Goal: Task Accomplishment & Management: Manage account settings

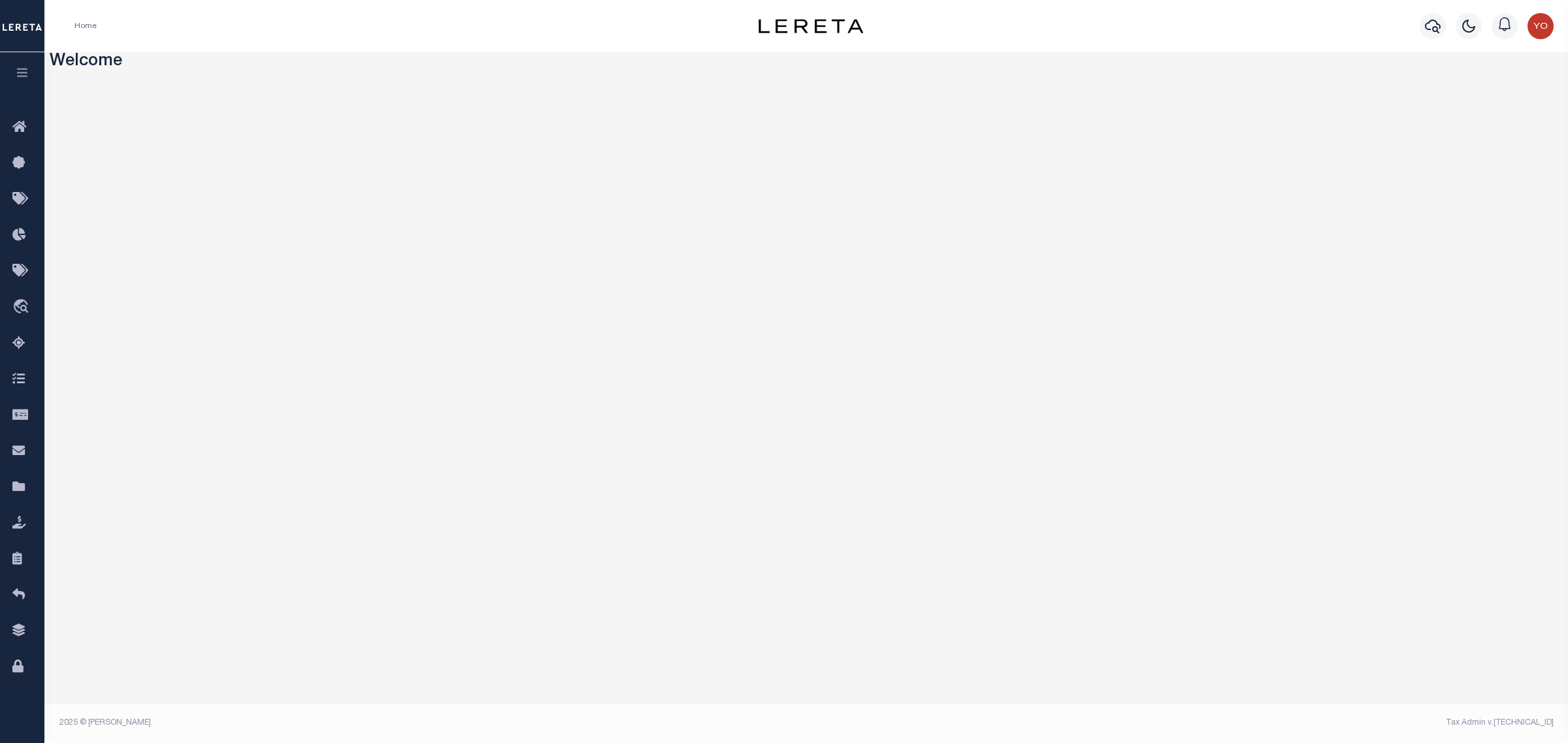
click at [22, 74] on icon "button" at bounding box center [22, 72] width 15 height 12
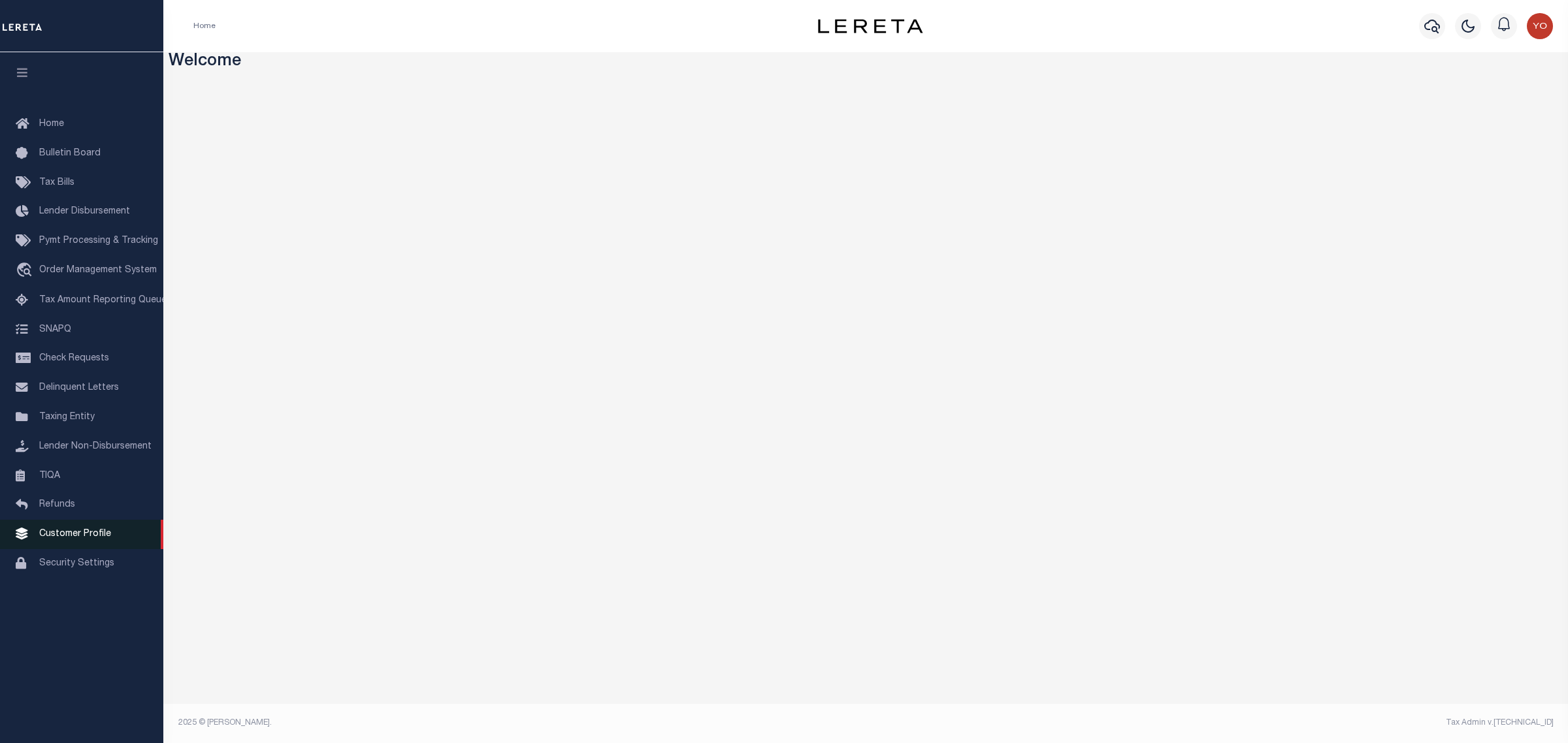
click at [70, 547] on link "Customer Profile" at bounding box center [82, 534] width 163 height 30
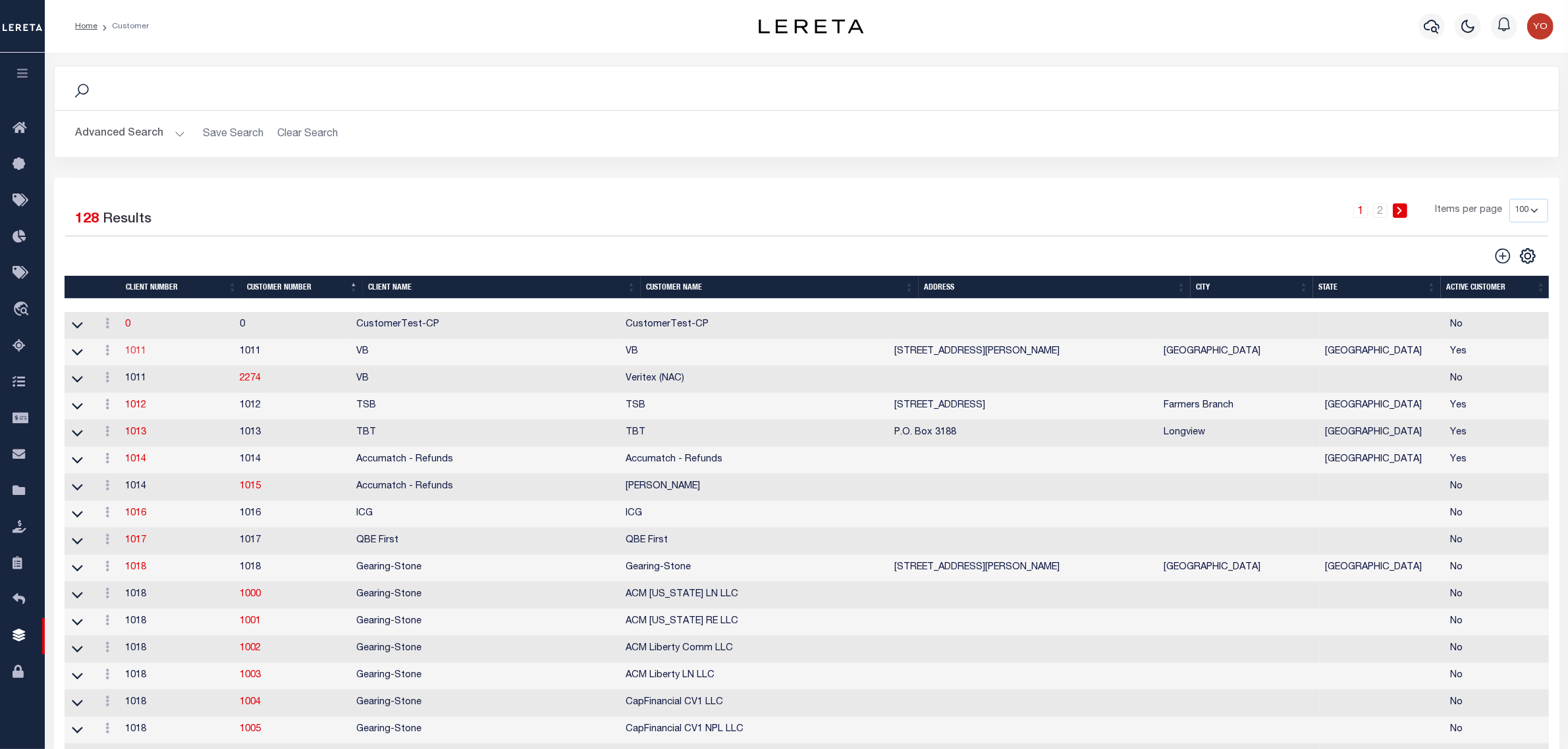
click at [135, 356] on link "1011" at bounding box center [135, 351] width 21 height 9
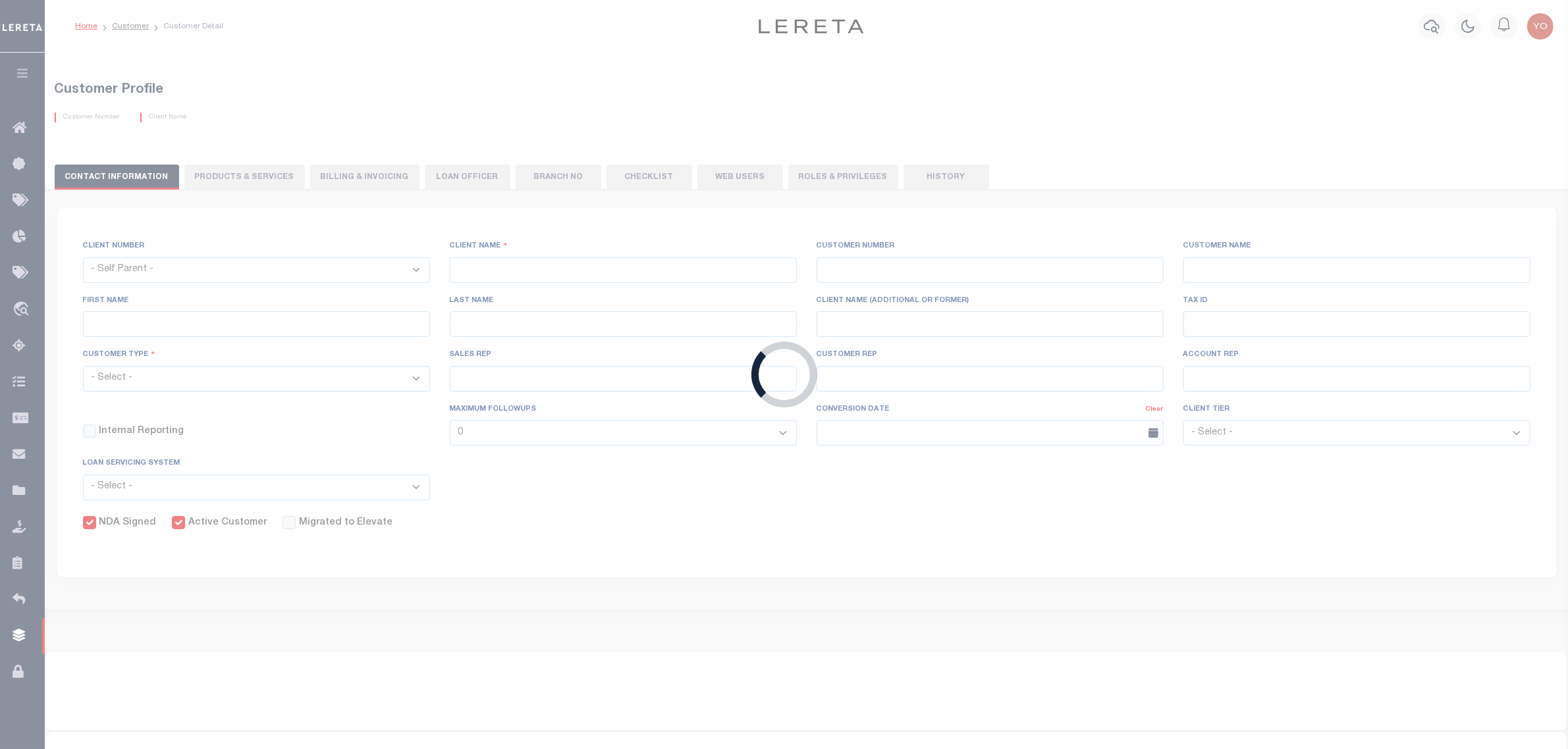
select select
type input "VB"
type input "1011"
type input "VB"
type input "Guy"
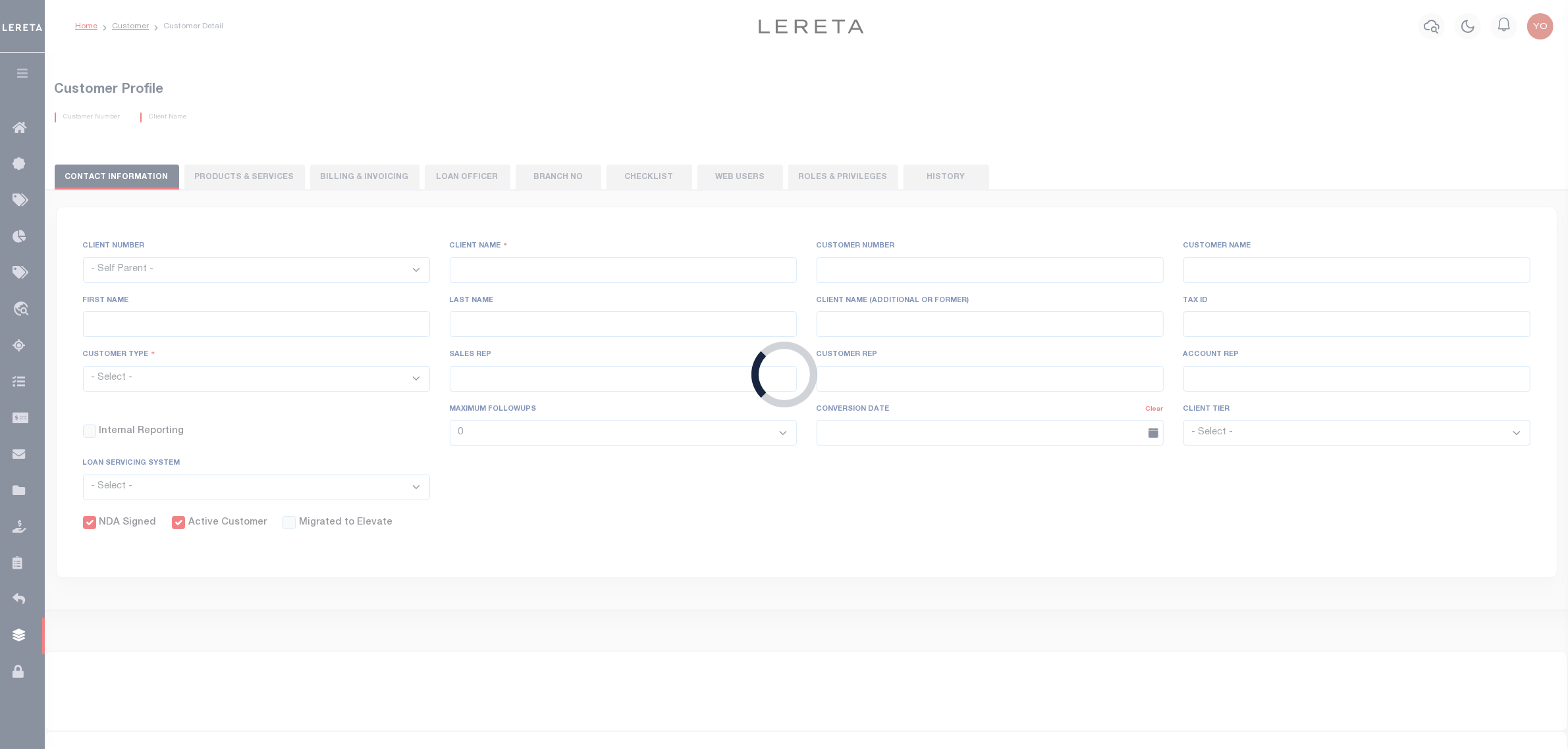
type input "Madison"
select select "Mixed Portfolio"
type input "Paula Kitchens"
type input "Beth Wiebe"
type input "11/17/2022"
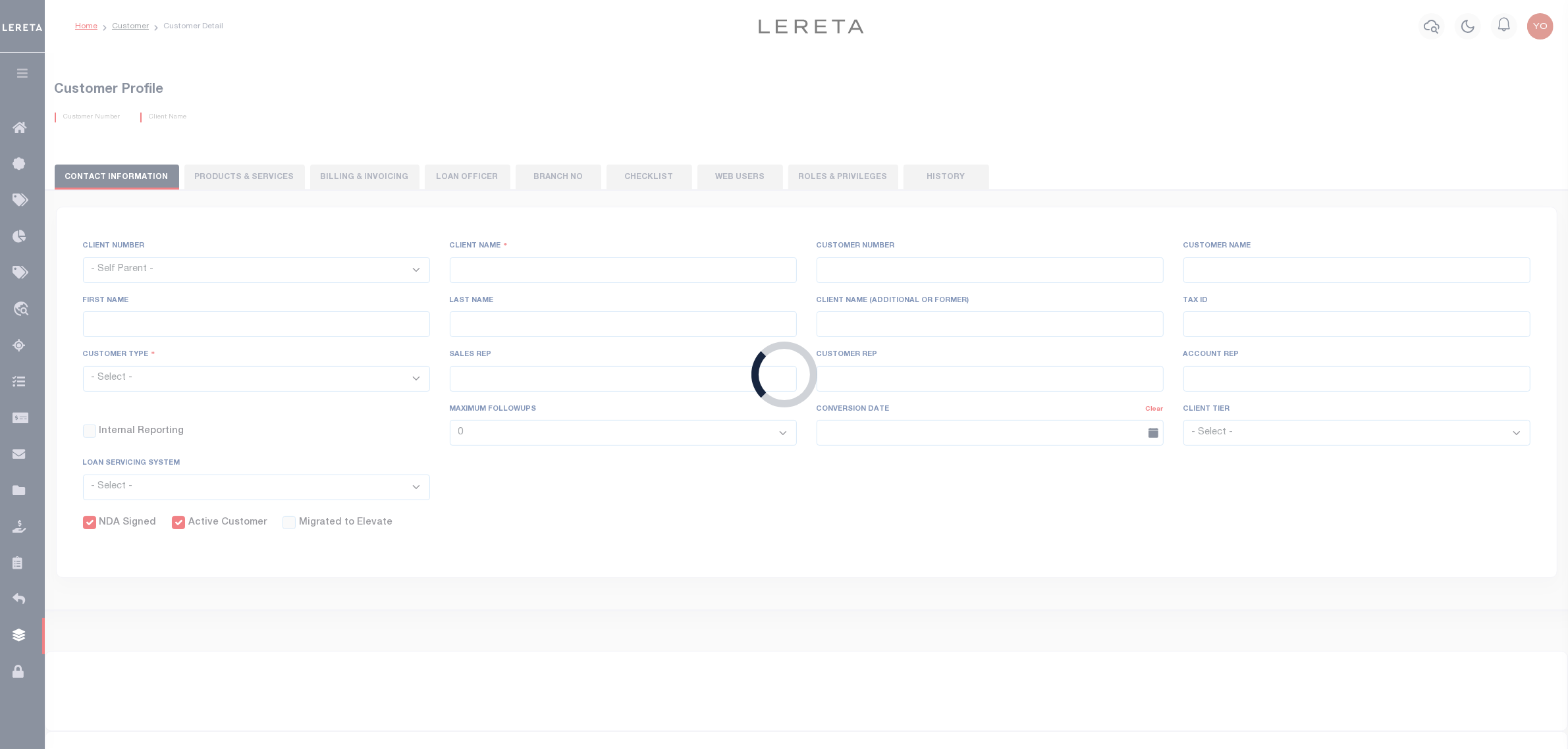
select select "Tier 3"
checkbox input "true"
select select
type textarea "$5 parcel fee for each parcel greater than 4."
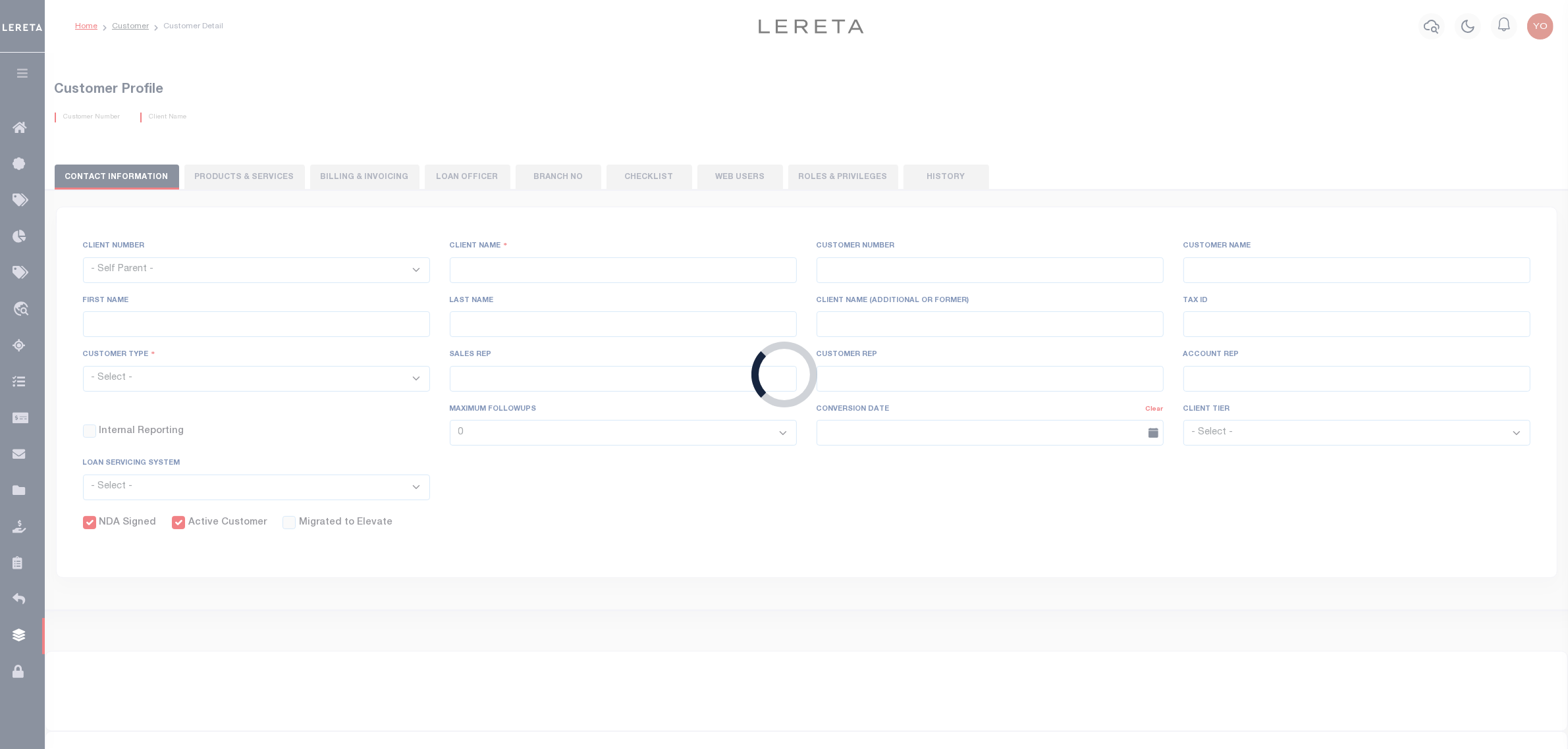
type input "0"
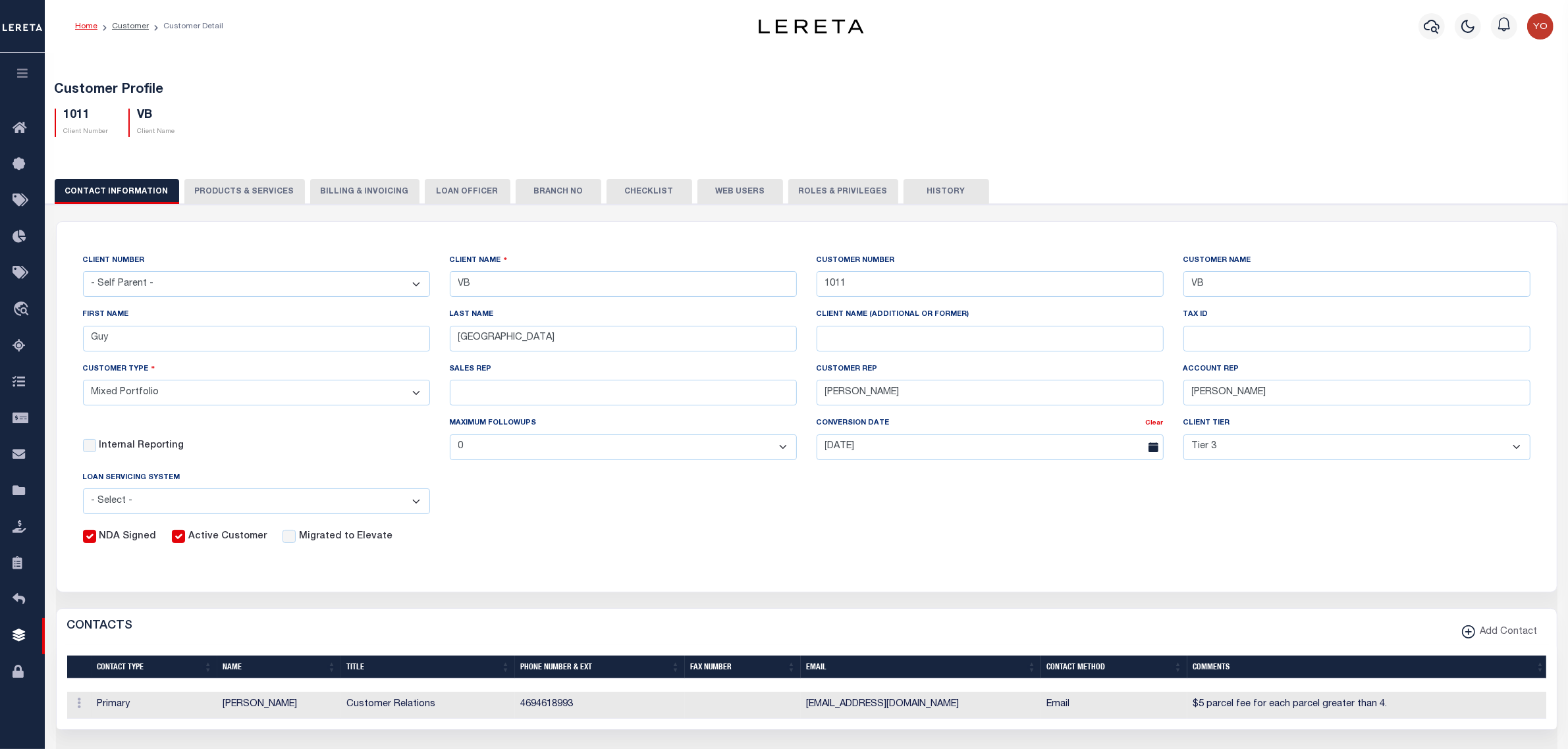
click at [235, 197] on button "PRODUCTS & SERVICES" at bounding box center [245, 191] width 121 height 25
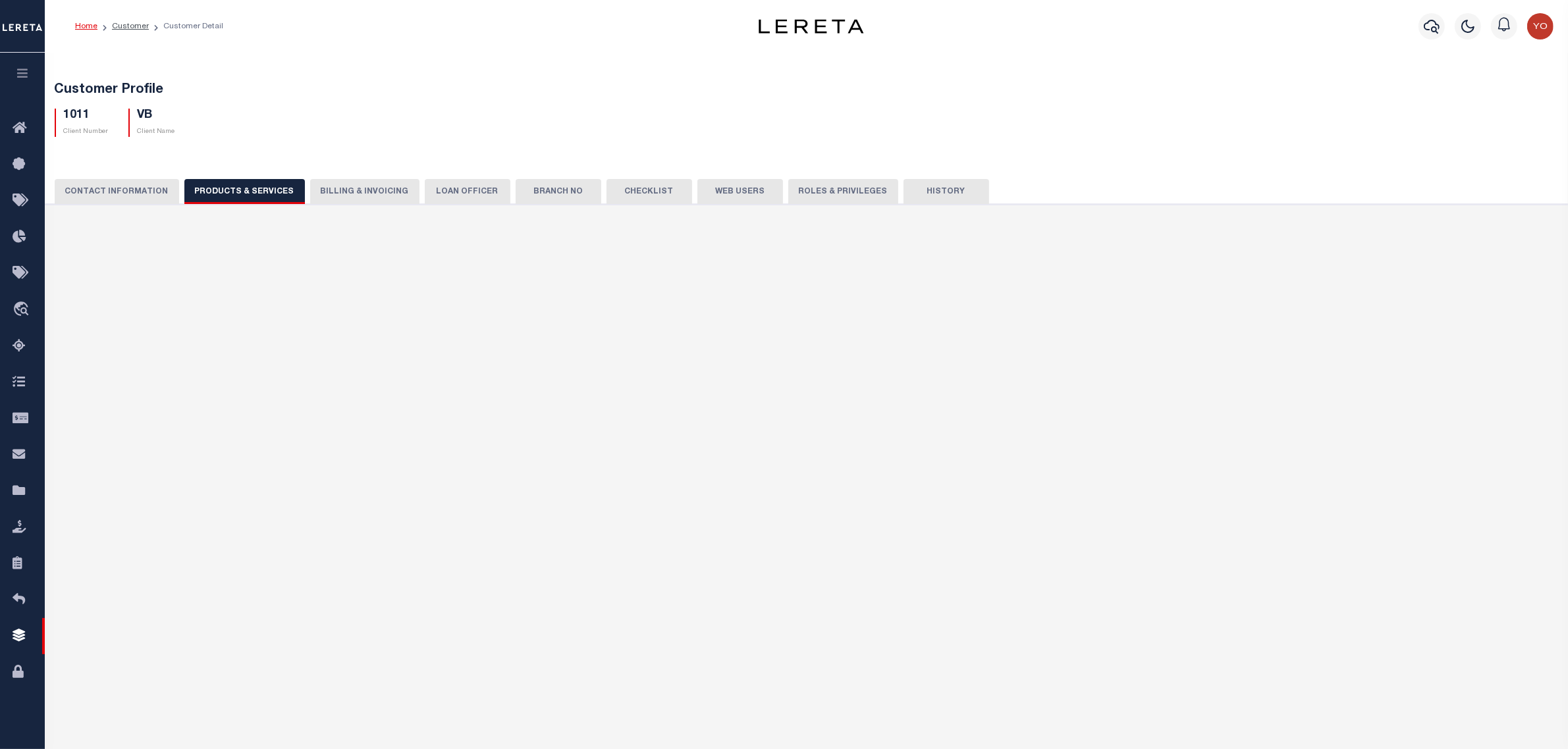
select select "STX"
radio input "true"
checkbox input "true"
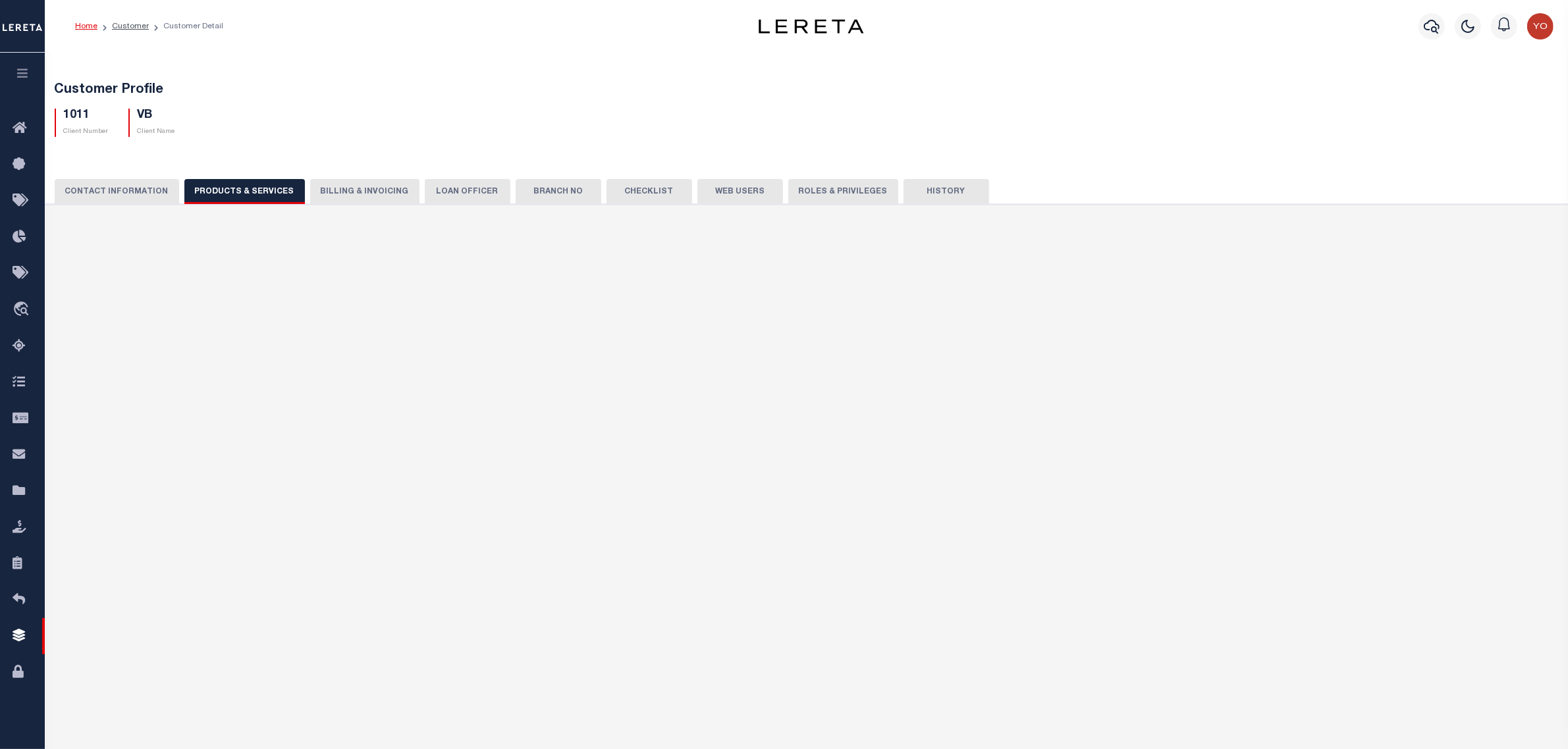
checkbox input "true"
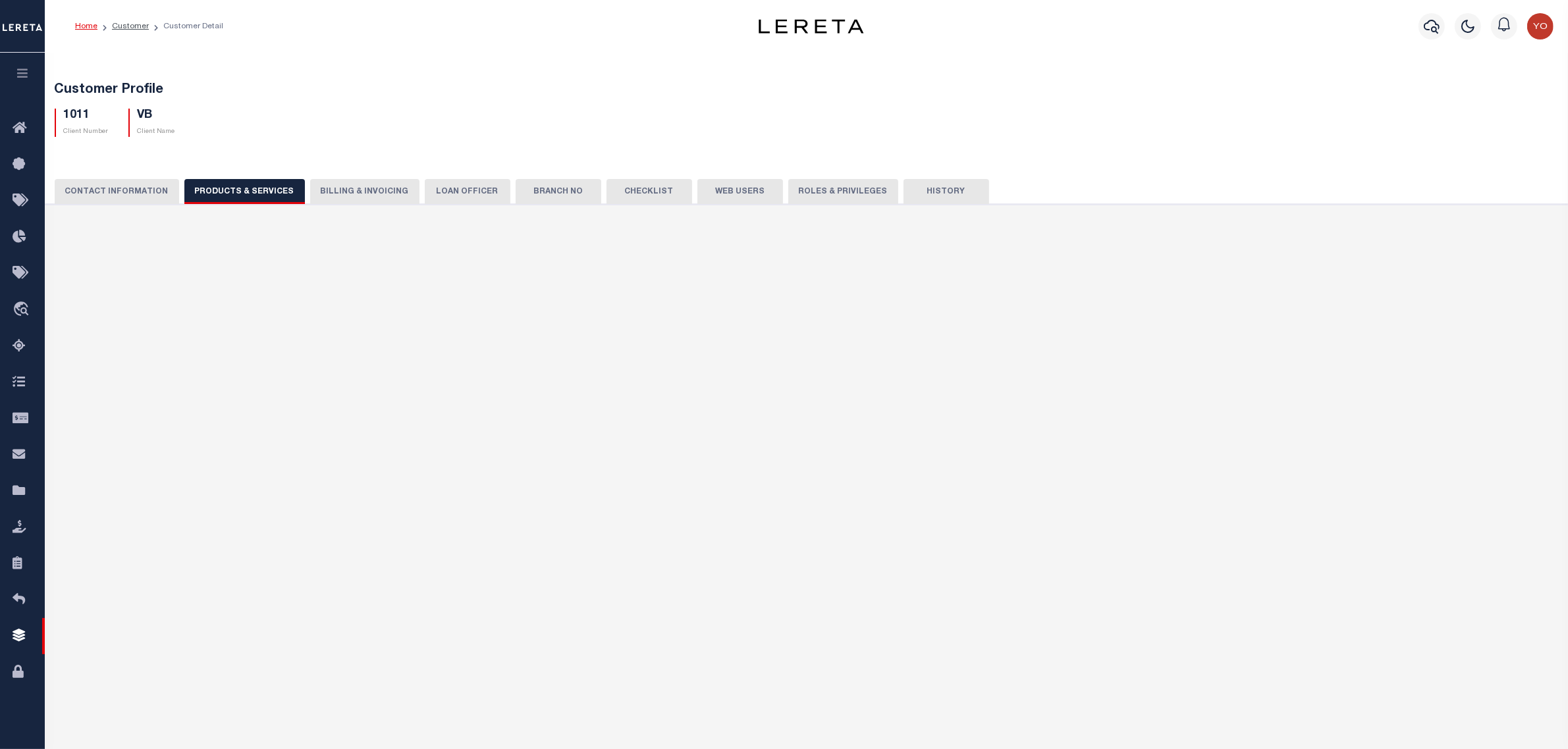
checkbox input "true"
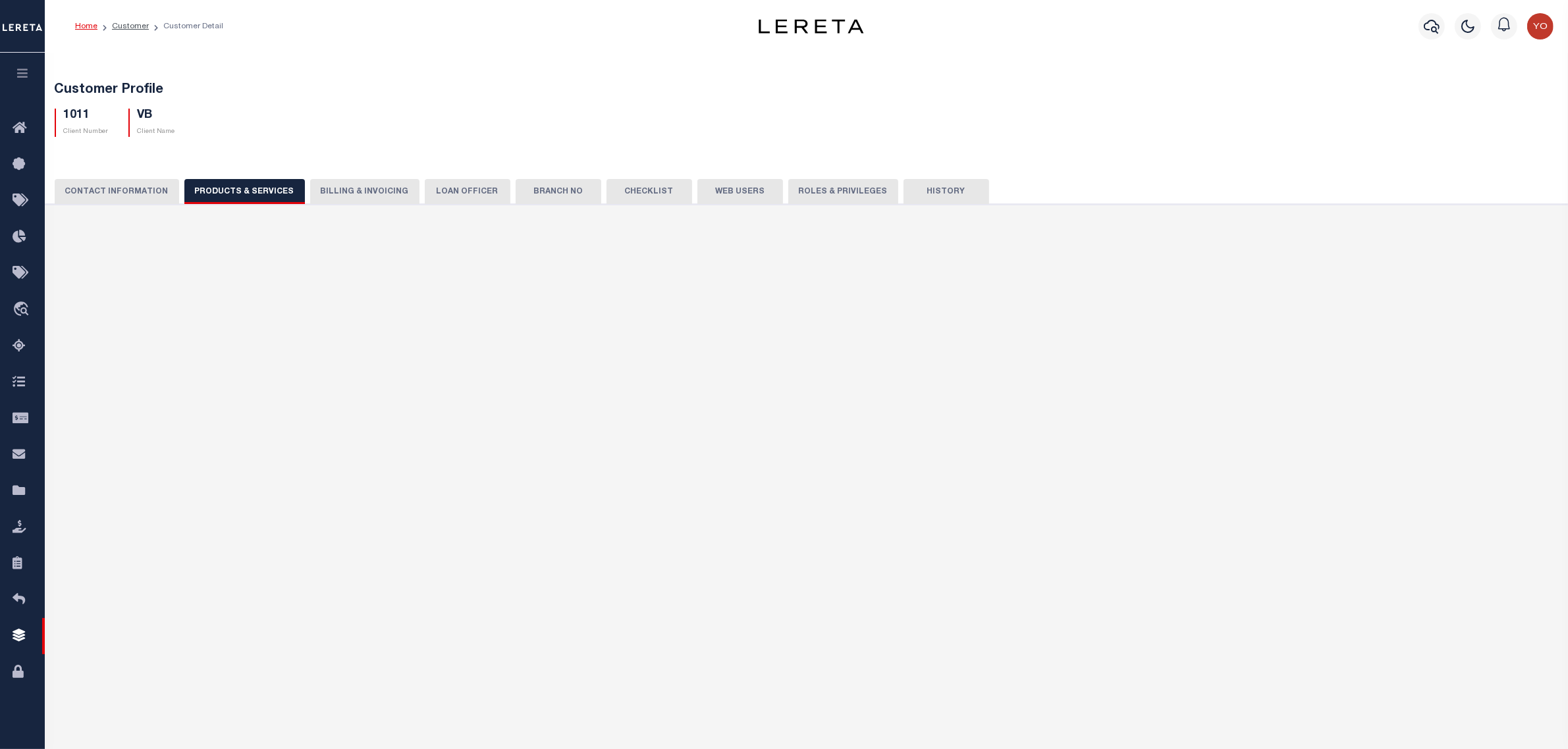
checkbox input "true"
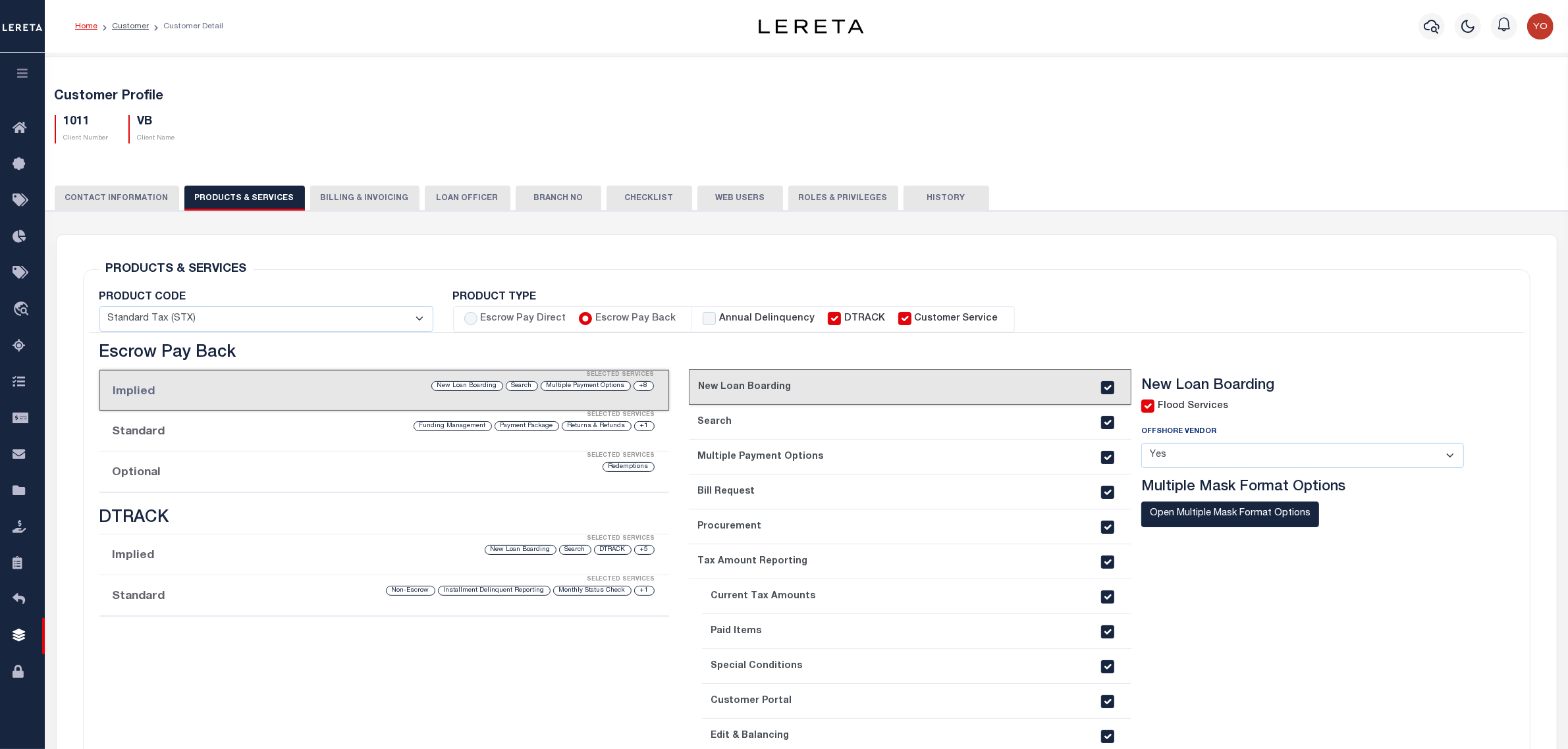
click at [185, 478] on li "Optional Selected Services Redemptions" at bounding box center [383, 472] width 569 height 41
